Goal: Task Accomplishment & Management: Use online tool/utility

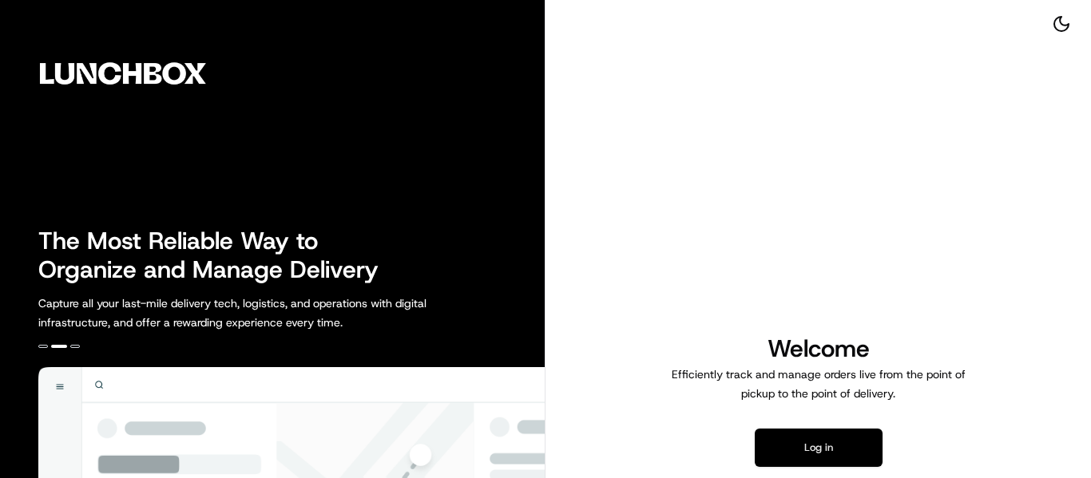
click at [805, 450] on button "Log in" at bounding box center [819, 448] width 128 height 38
